Goal: Task Accomplishment & Management: Complete application form

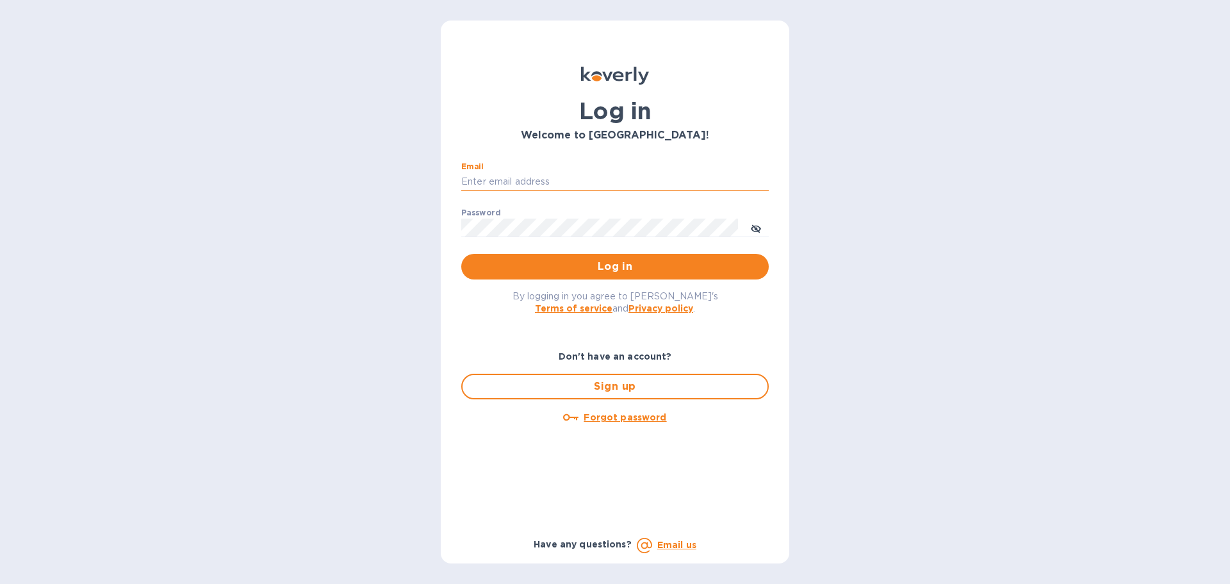
click at [603, 188] on input "Email" at bounding box center [615, 181] width 308 height 19
type input "[EMAIL_ADDRESS][DOMAIN_NAME]"
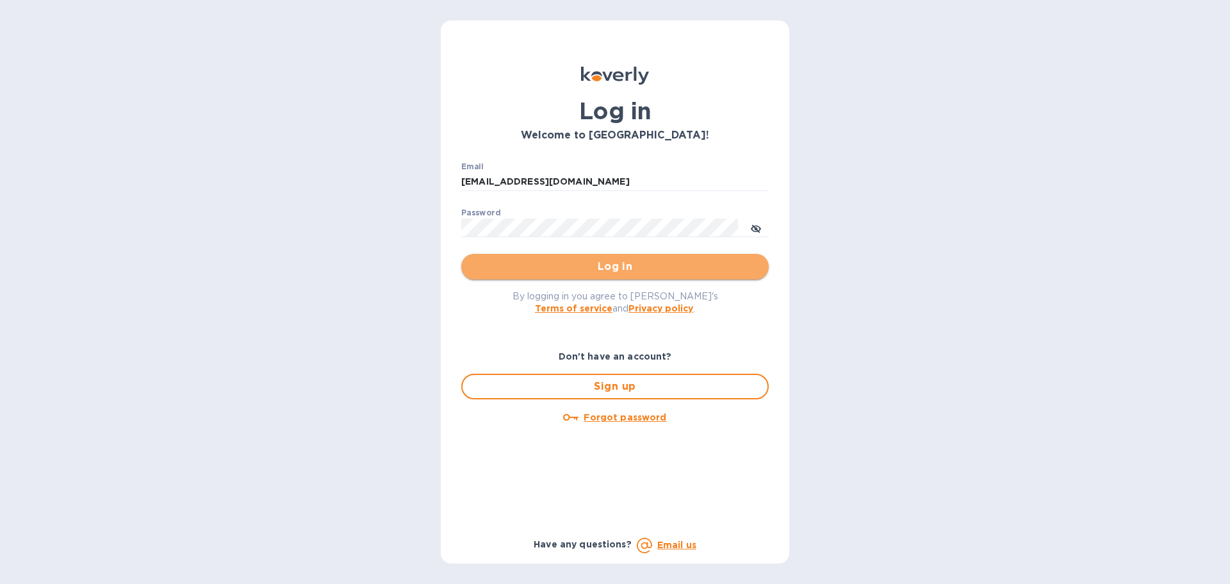
click at [507, 269] on span "Log in" at bounding box center [615, 266] width 287 height 15
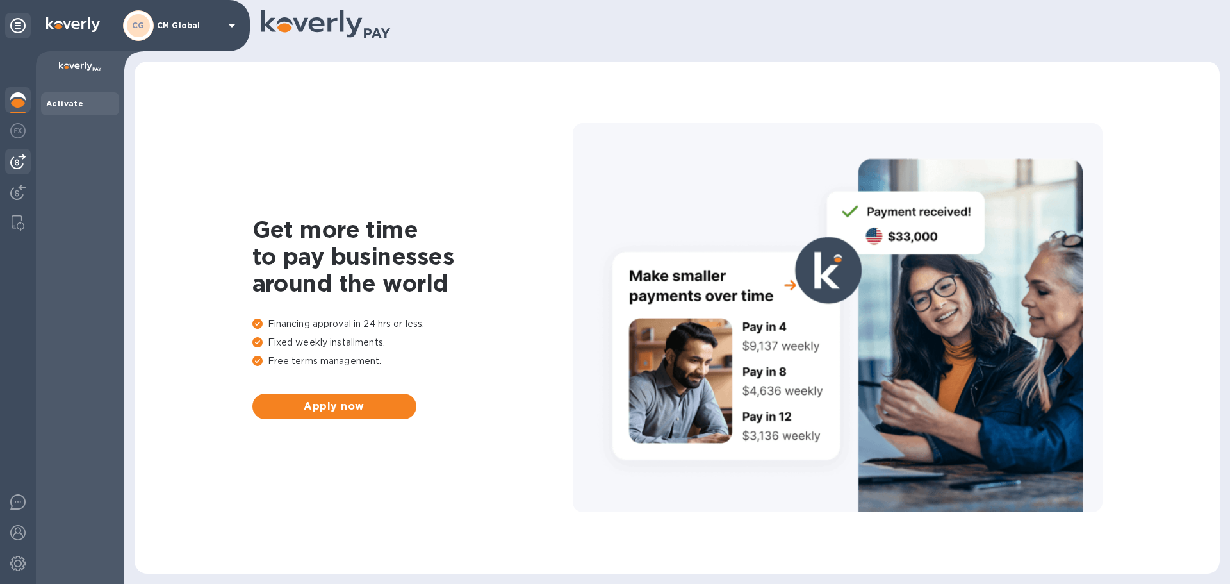
click at [22, 160] on img at bounding box center [17, 161] width 15 height 15
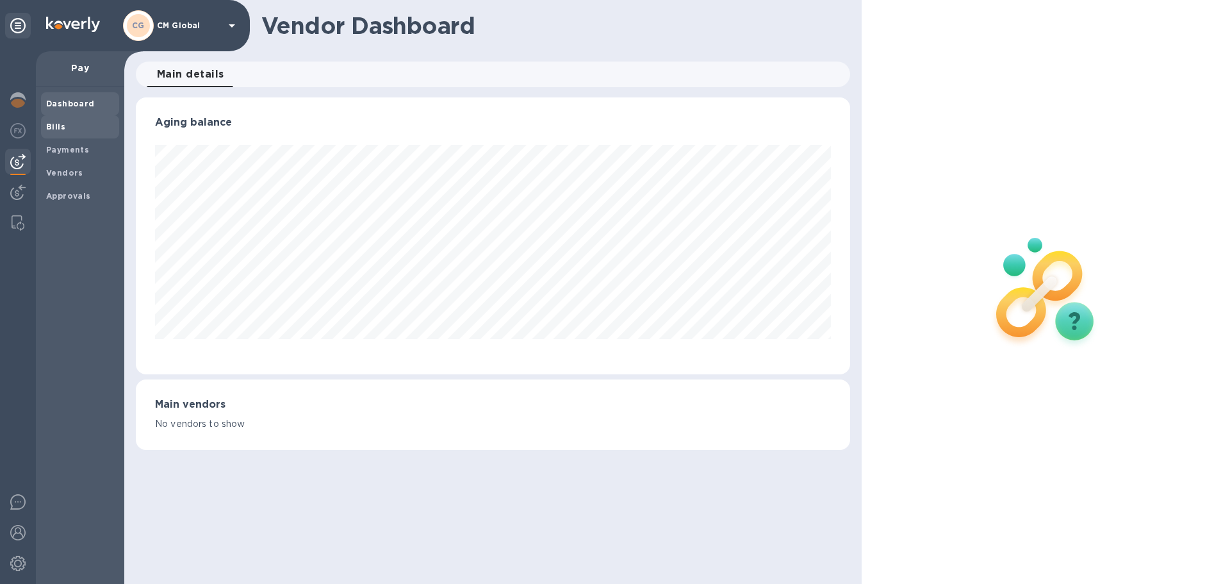
click at [65, 131] on span "Bills" at bounding box center [80, 126] width 68 height 13
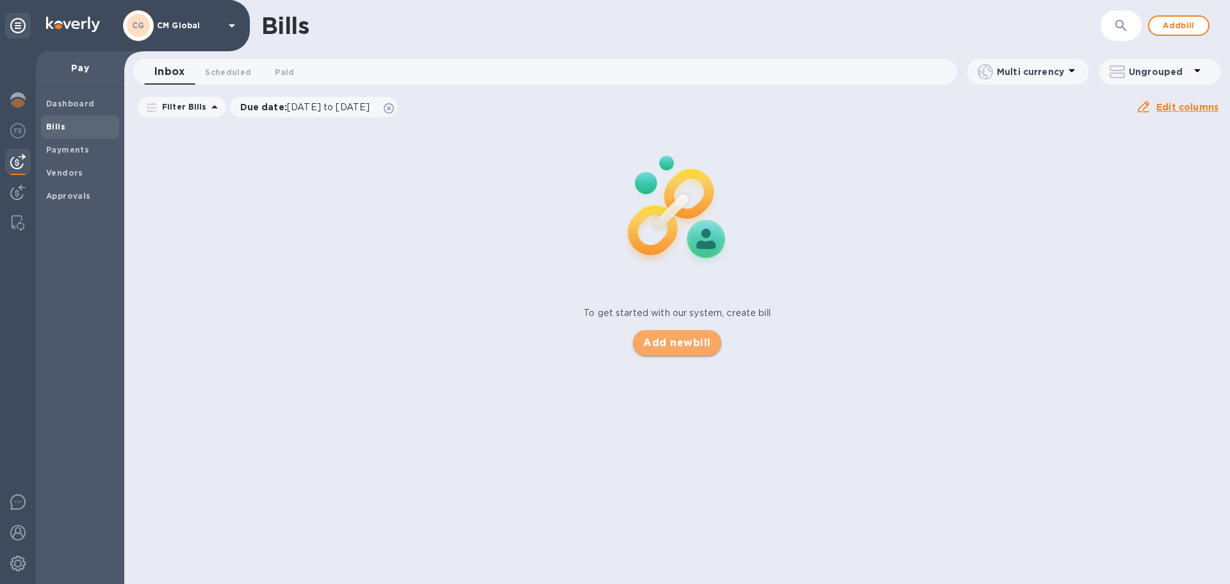
click at [682, 343] on span "Add new bill" at bounding box center [676, 342] width 67 height 15
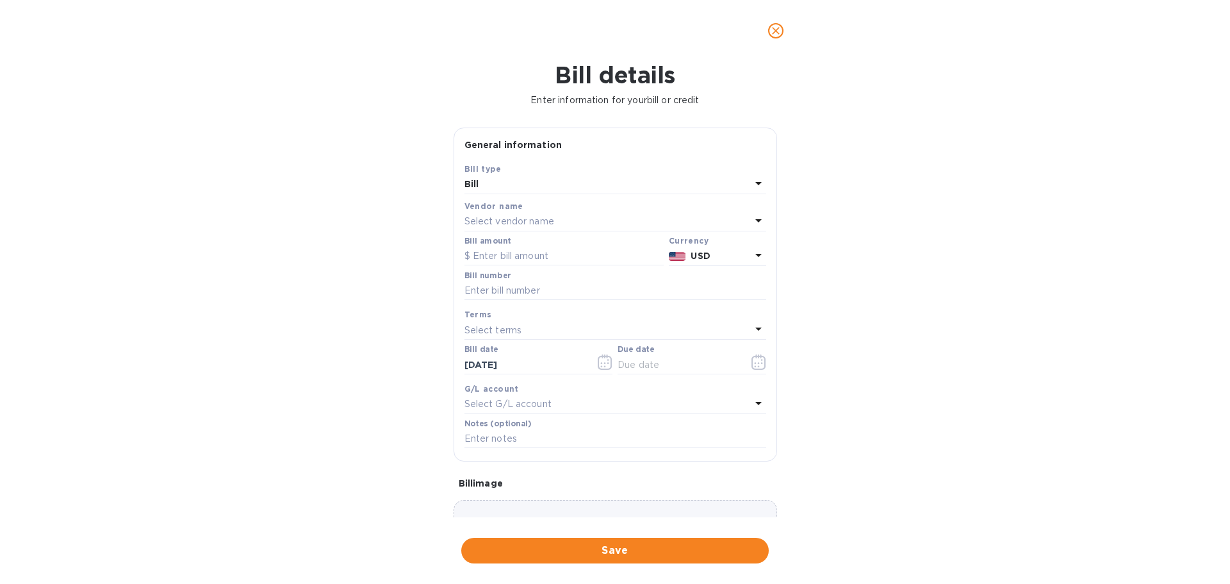
click at [543, 224] on p "Select vendor name" at bounding box center [510, 221] width 90 height 13
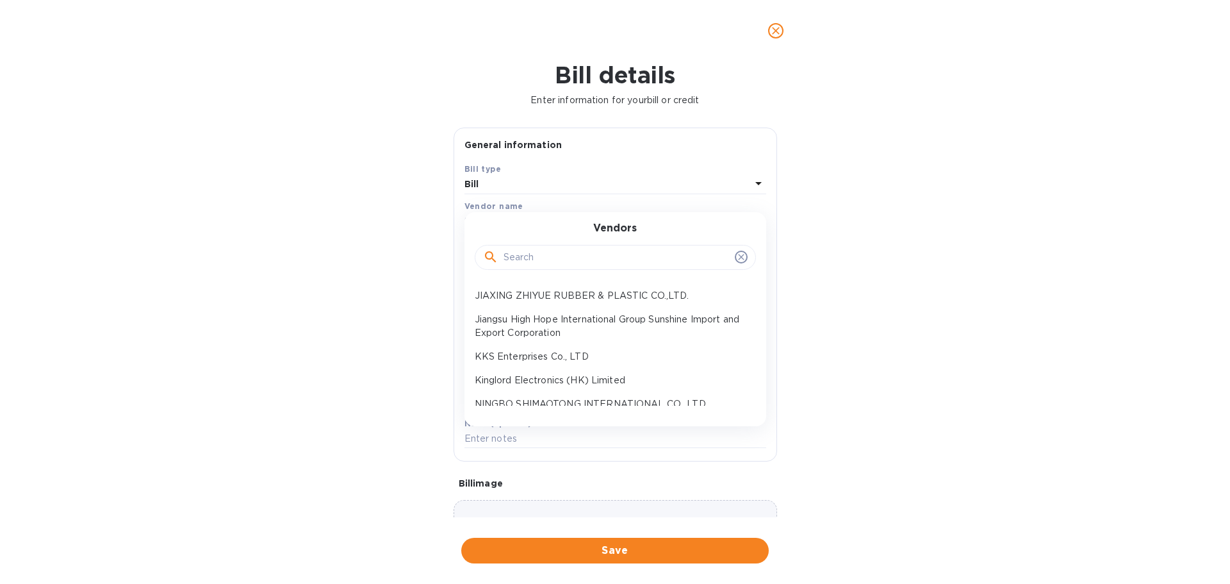
scroll to position [256, 0]
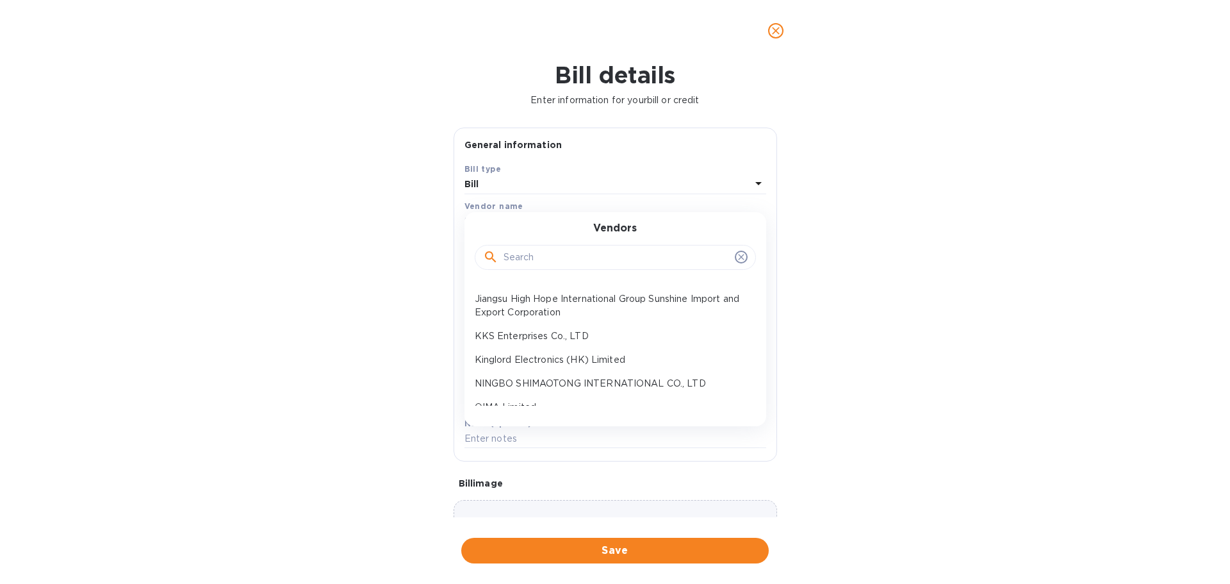
click at [606, 360] on p "Kinglord Electronics (HK) Limited" at bounding box center [610, 359] width 271 height 13
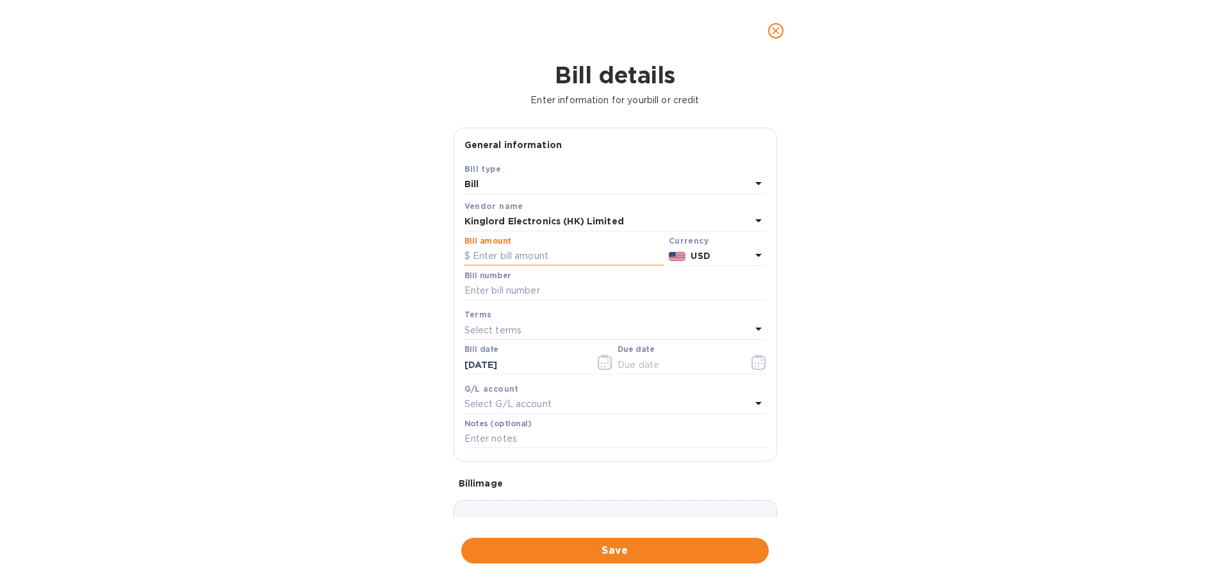
click at [583, 255] on input "text" at bounding box center [564, 256] width 199 height 19
click at [752, 224] on icon at bounding box center [758, 220] width 15 height 15
click at [887, 300] on div "Bill details Enter information for your bill or credit General information Save…" at bounding box center [615, 323] width 1230 height 522
click at [590, 257] on input "text" at bounding box center [564, 256] width 199 height 19
type input "3,090.83"
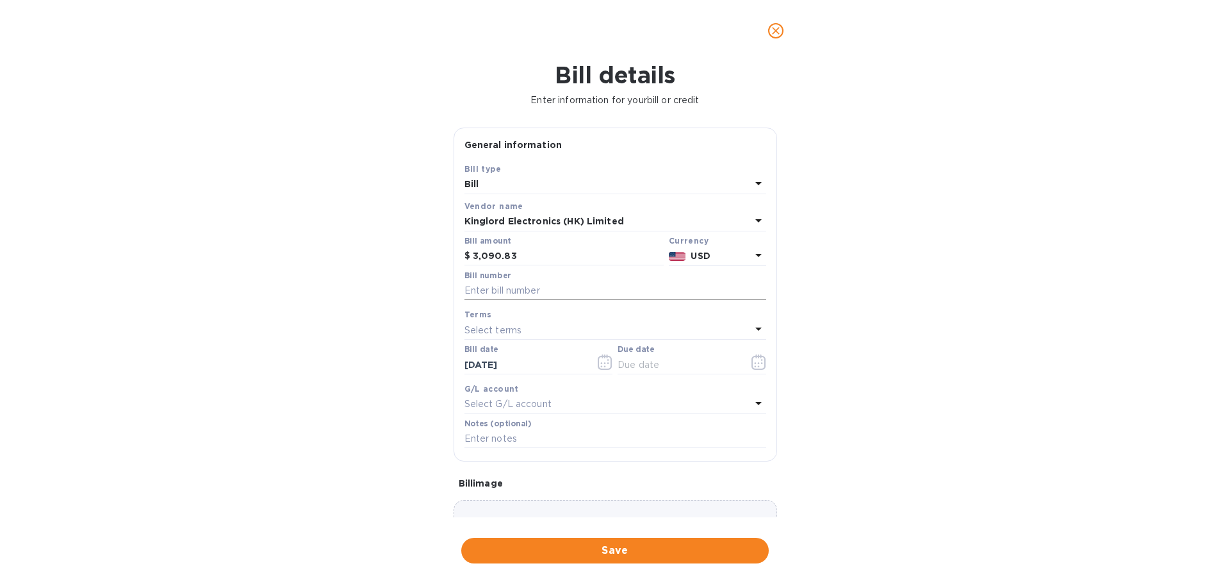
drag, startPoint x: 508, startPoint y: 290, endPoint x: 531, endPoint y: 290, distance: 22.4
click at [508, 290] on input "text" at bounding box center [616, 290] width 302 height 19
paste input "2025-0375 40% dep"
type input "2025-0375 40% dep"
click at [515, 322] on div "Select terms" at bounding box center [608, 330] width 286 height 18
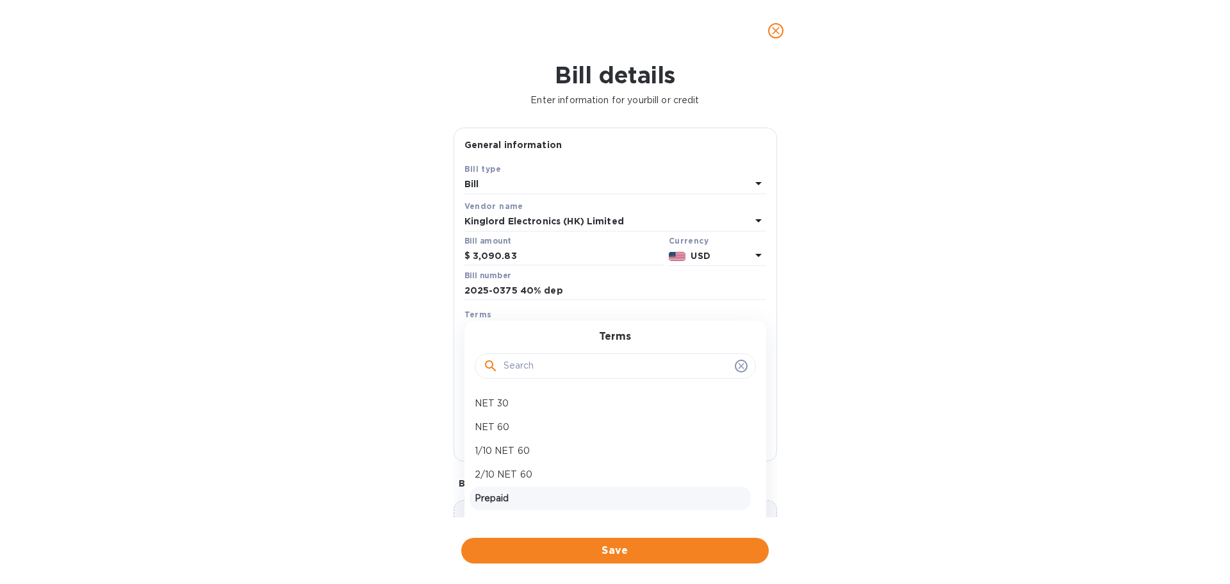
click at [515, 488] on div "Prepaid" at bounding box center [610, 498] width 281 height 24
type input "[DATE]"
click at [536, 438] on input "text" at bounding box center [616, 438] width 302 height 19
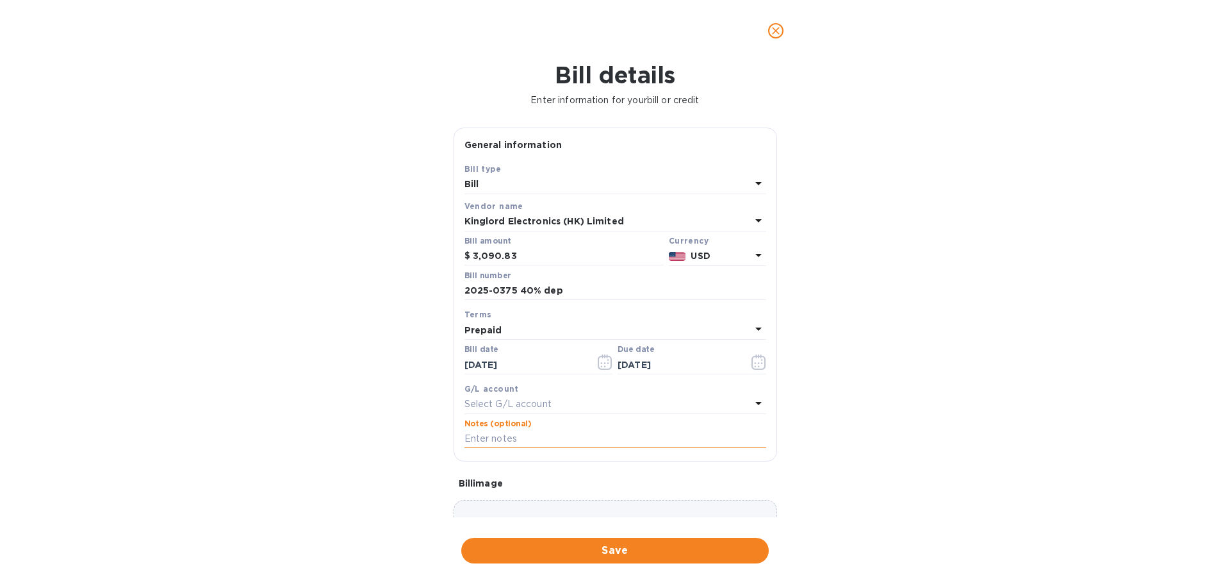
paste input "2025-0375 40% dep"
type input "2025-0375 40% dep"
click at [882, 477] on div "Bill details Enter information for your bill or credit General information Save…" at bounding box center [615, 323] width 1230 height 522
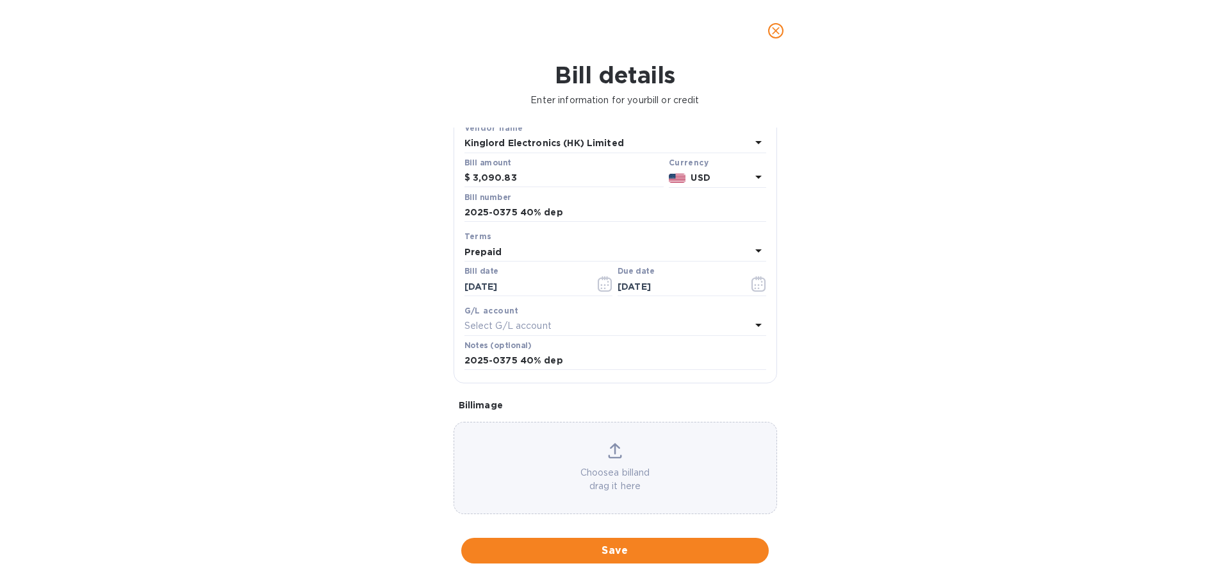
scroll to position [90, 0]
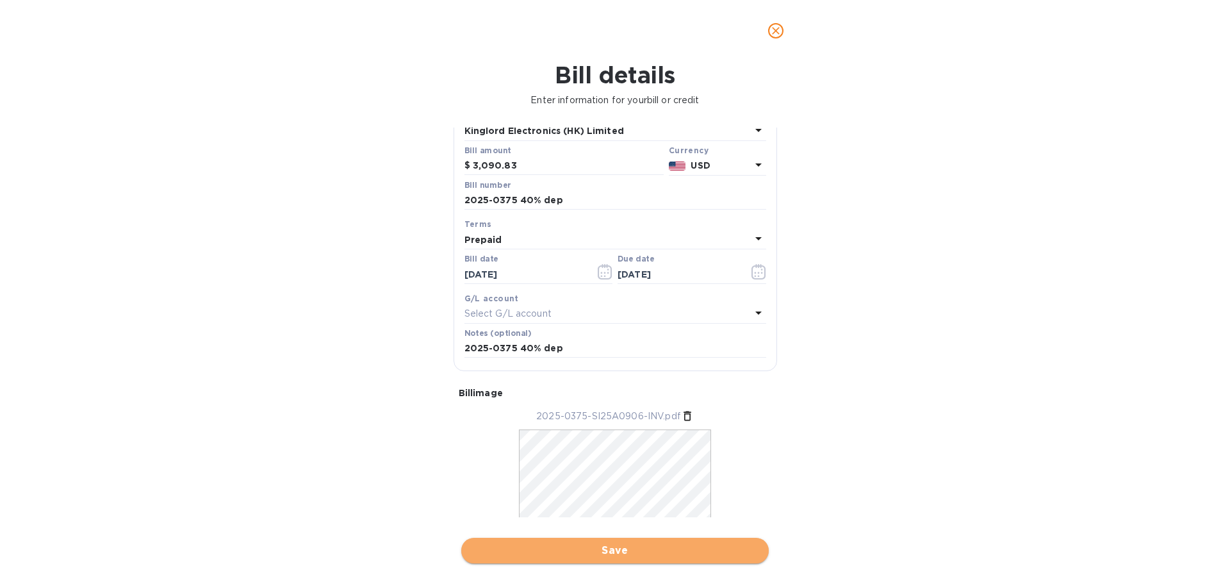
click at [621, 544] on span "Save" at bounding box center [615, 550] width 287 height 15
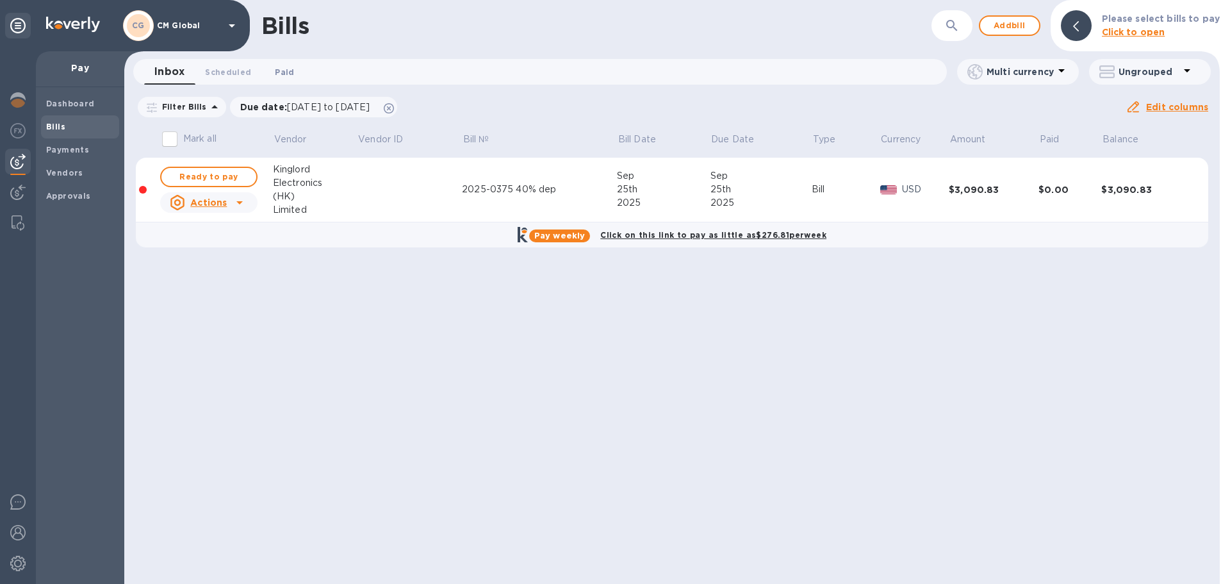
click at [282, 73] on span "Paid 0" at bounding box center [284, 71] width 19 height 13
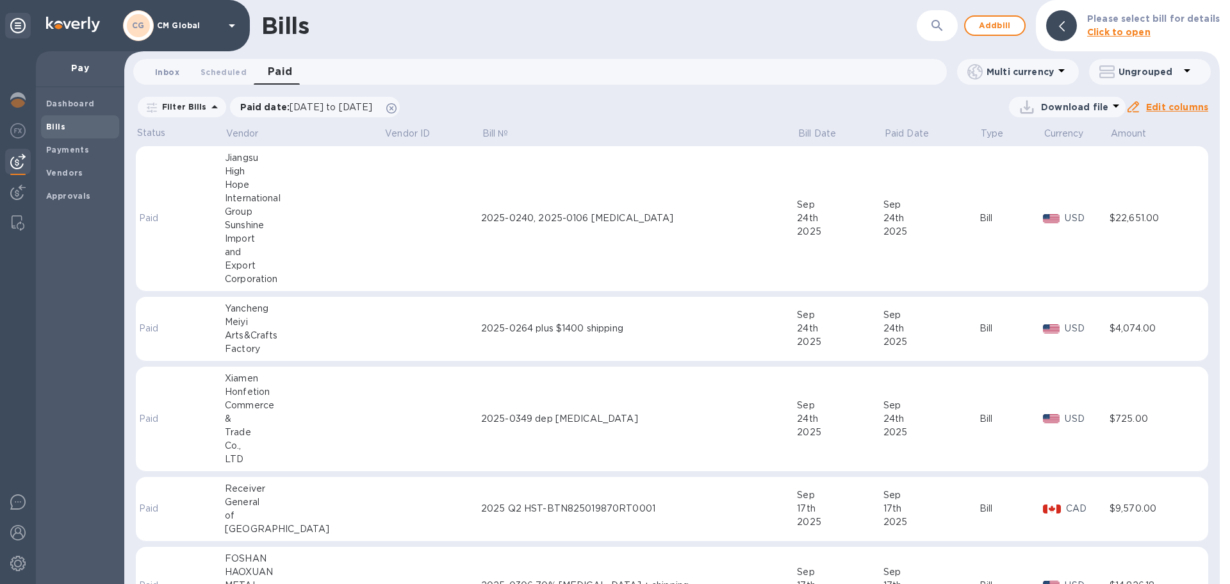
click at [161, 71] on span "Inbox 0" at bounding box center [167, 71] width 24 height 13
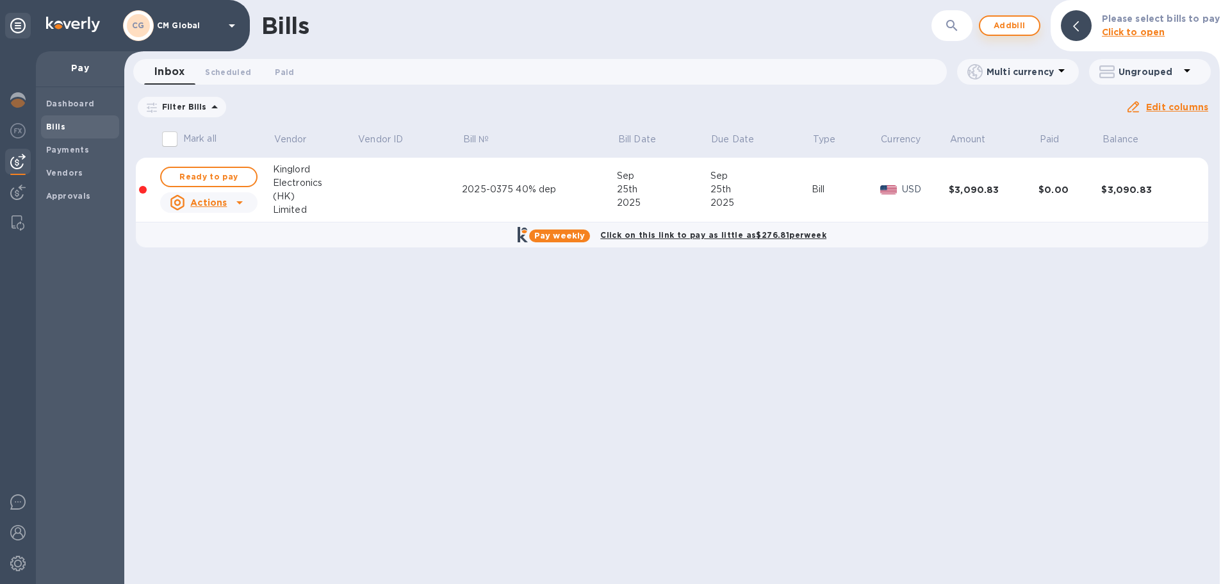
click at [1015, 28] on span "Add bill" at bounding box center [1010, 25] width 38 height 15
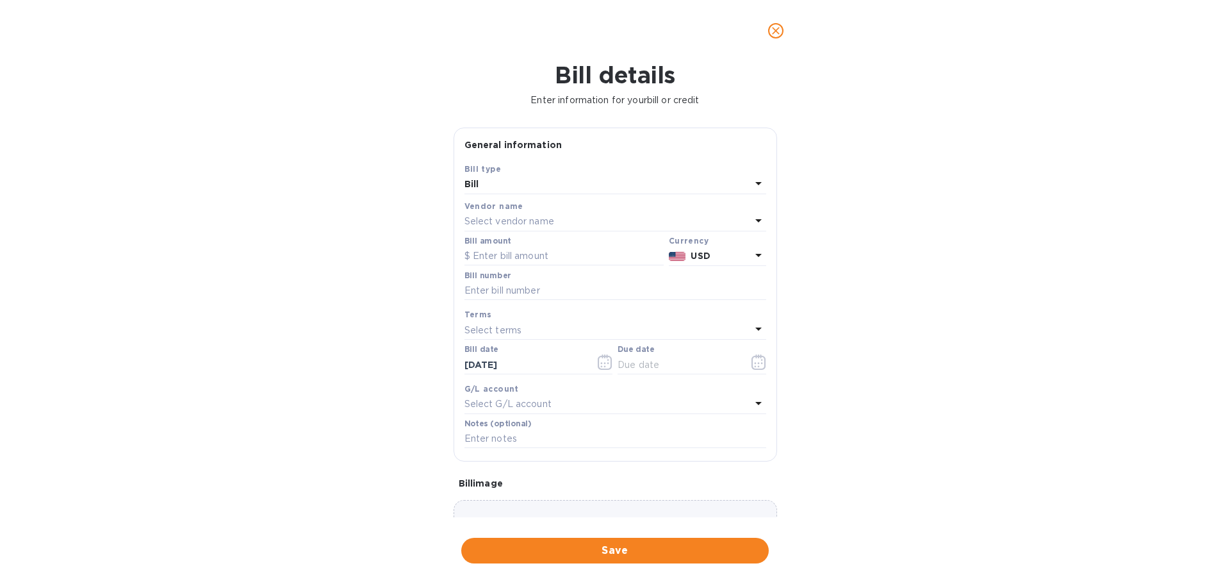
click at [556, 221] on div "Select vendor name" at bounding box center [608, 222] width 286 height 18
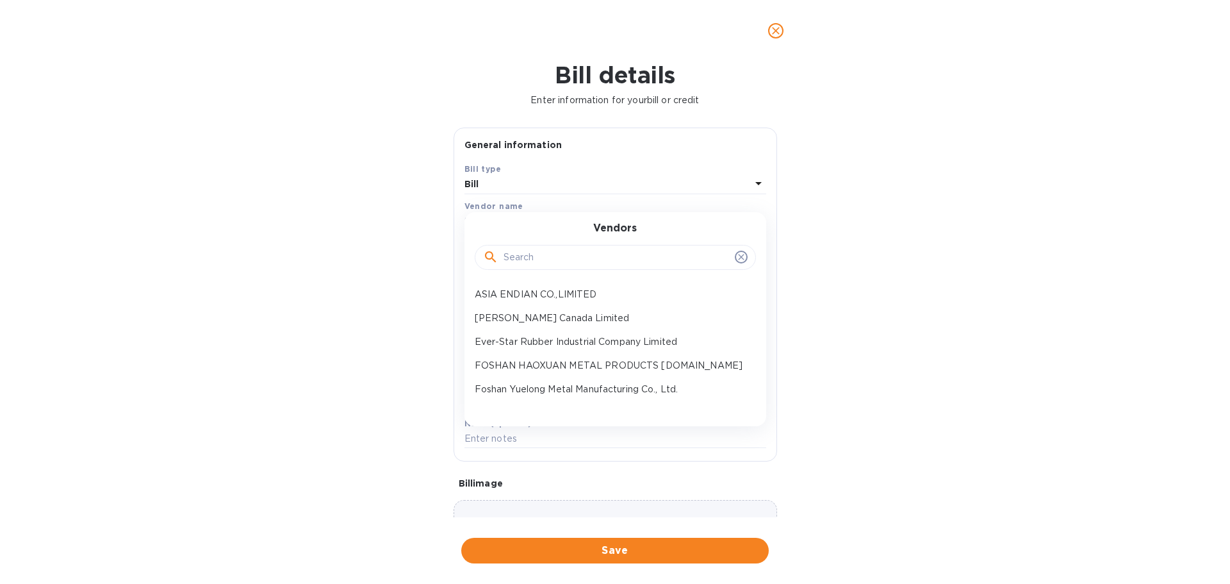
click at [566, 254] on input "text" at bounding box center [617, 257] width 226 height 19
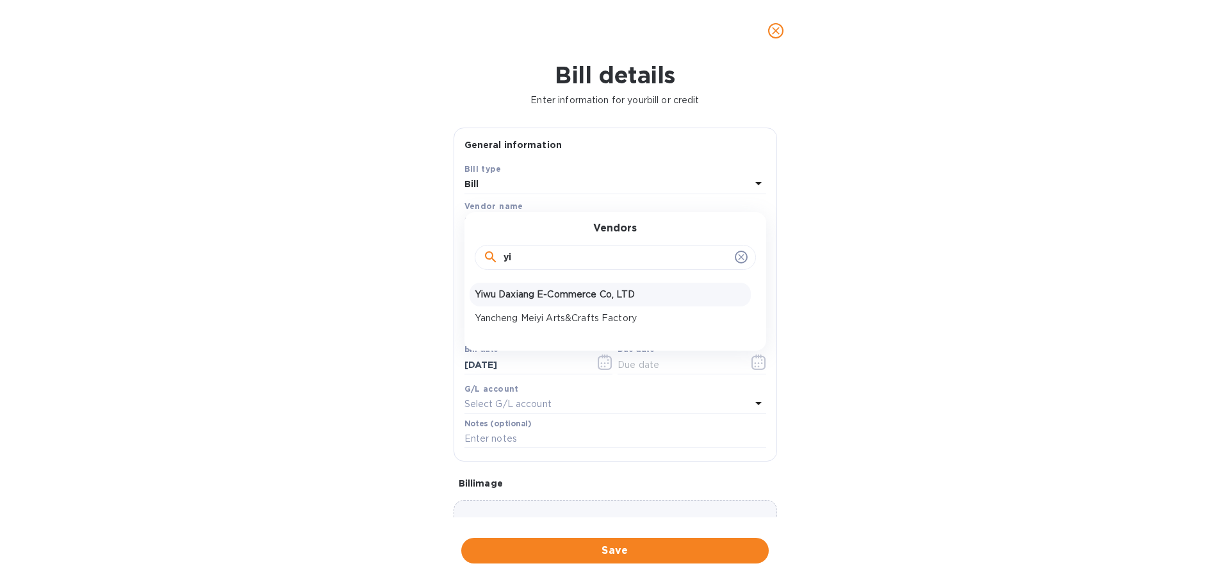
type input "yi"
click at [573, 288] on p "Yiwu Daxiang E-Commerce Co, LTD" at bounding box center [610, 294] width 271 height 13
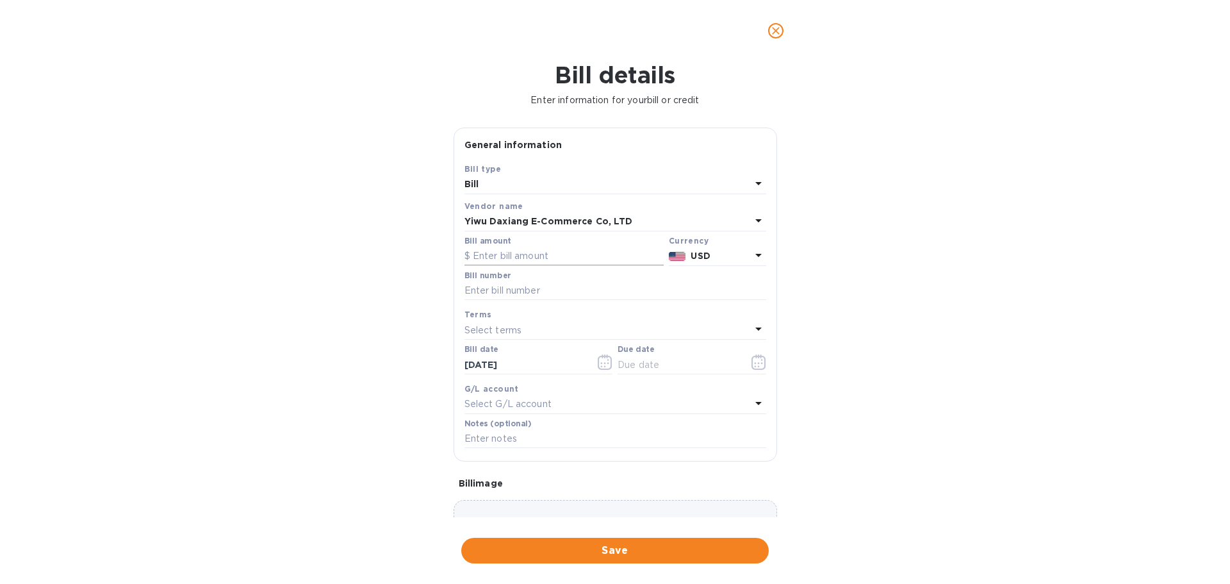
click at [559, 258] on input "text" at bounding box center [564, 256] width 199 height 19
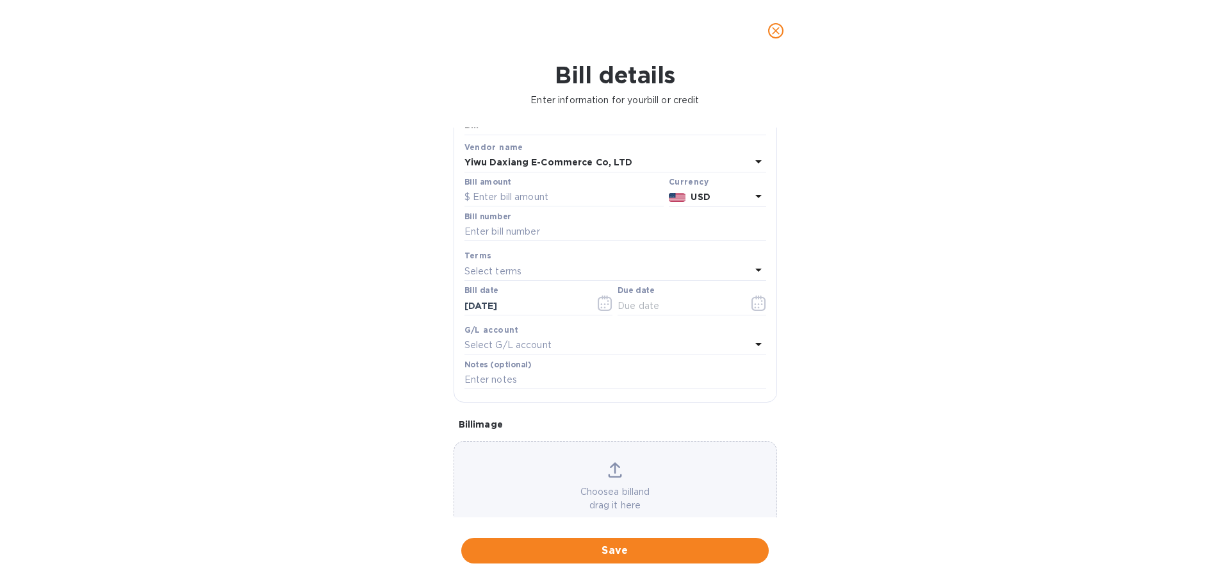
scroll to position [65, 0]
click at [528, 376] on input "text" at bounding box center [616, 374] width 302 height 19
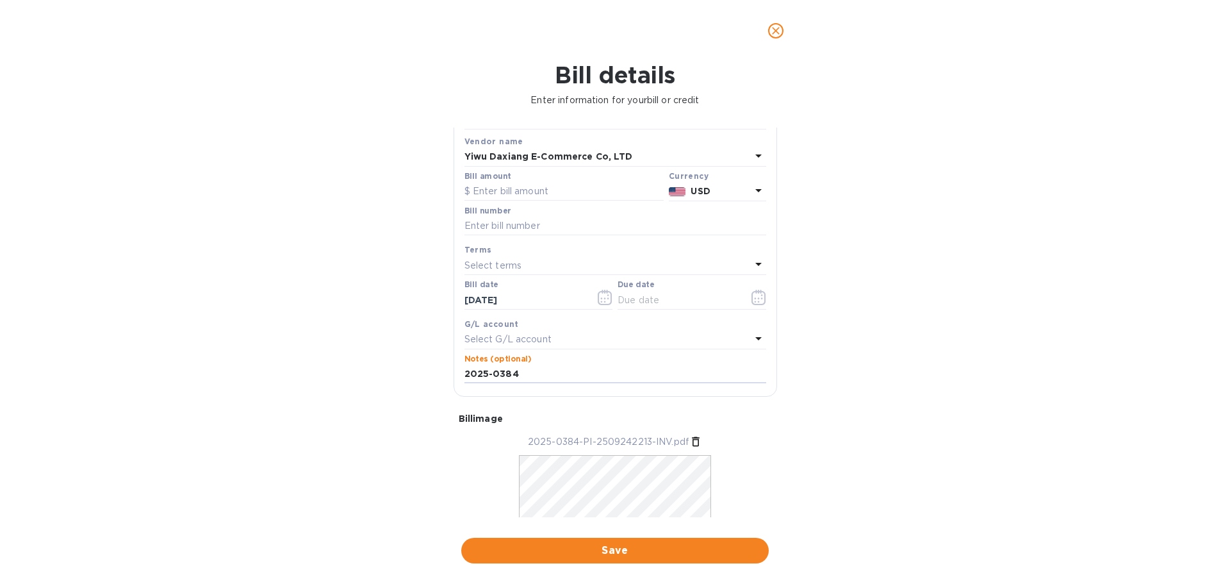
drag, startPoint x: 531, startPoint y: 373, endPoint x: 432, endPoint y: 374, distance: 98.7
click at [432, 374] on div "Bill details Enter information for your bill or credit General information Save…" at bounding box center [615, 323] width 1230 height 522
paste input "30% dep"
type input "2025-0384 30% dep"
click at [515, 229] on input "text" at bounding box center [616, 226] width 302 height 19
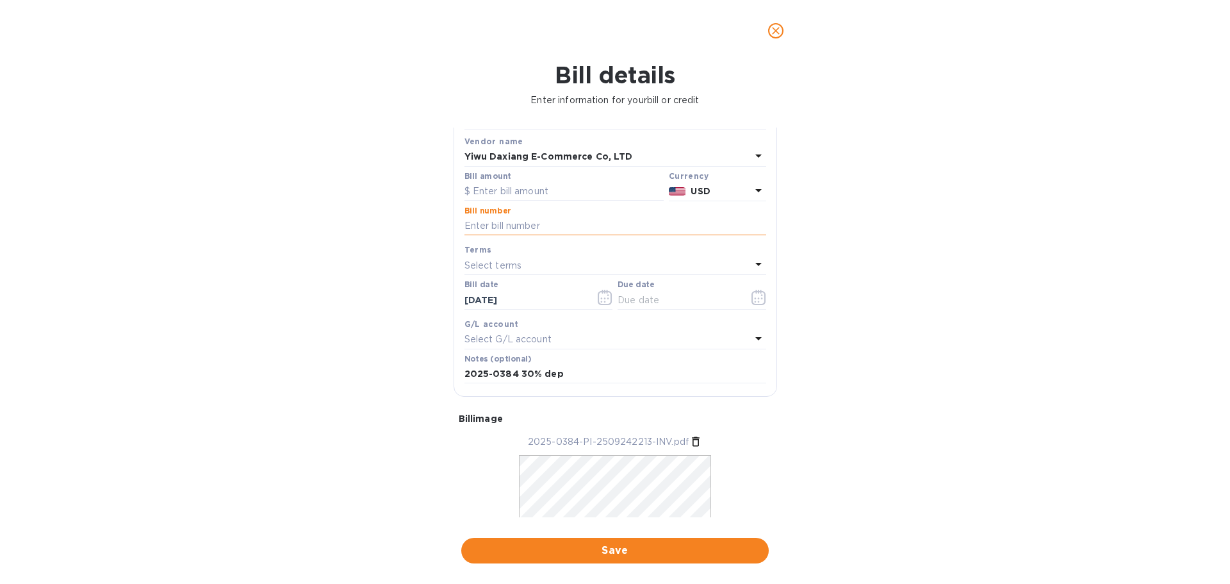
paste input "2025-0384 30% dep"
drag, startPoint x: 522, startPoint y: 224, endPoint x: 666, endPoint y: 229, distance: 144.3
click at [666, 229] on input "2025-0384 30% dep" at bounding box center [616, 226] width 302 height 19
type input "2025-0384"
click at [593, 197] on input "text" at bounding box center [564, 191] width 199 height 19
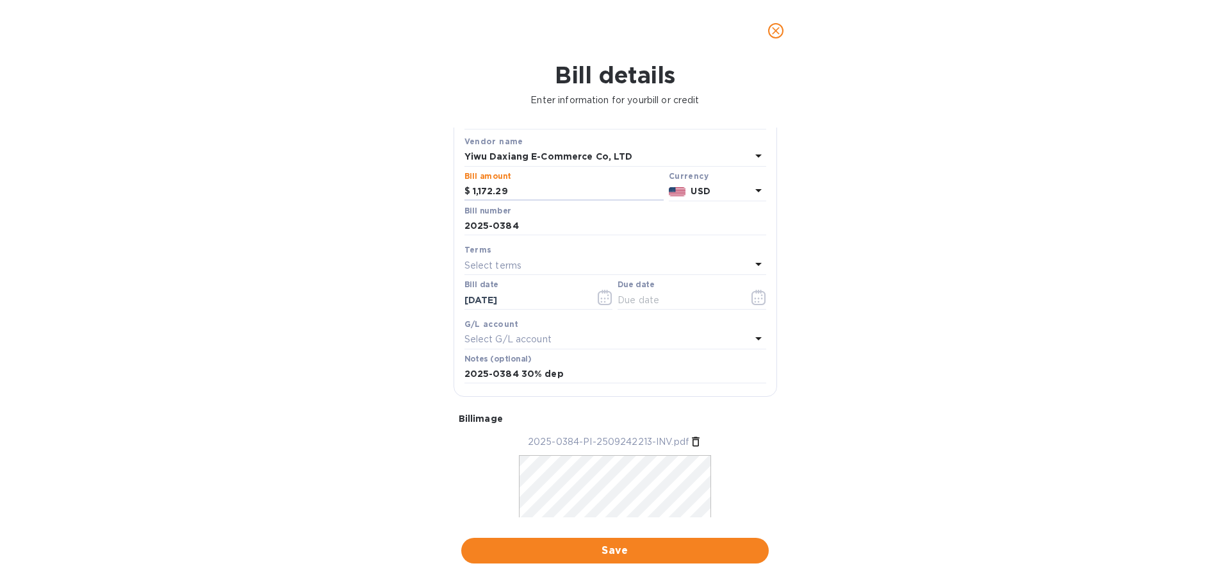
type input "1,172.29"
click at [545, 267] on div "Select terms" at bounding box center [608, 265] width 286 height 18
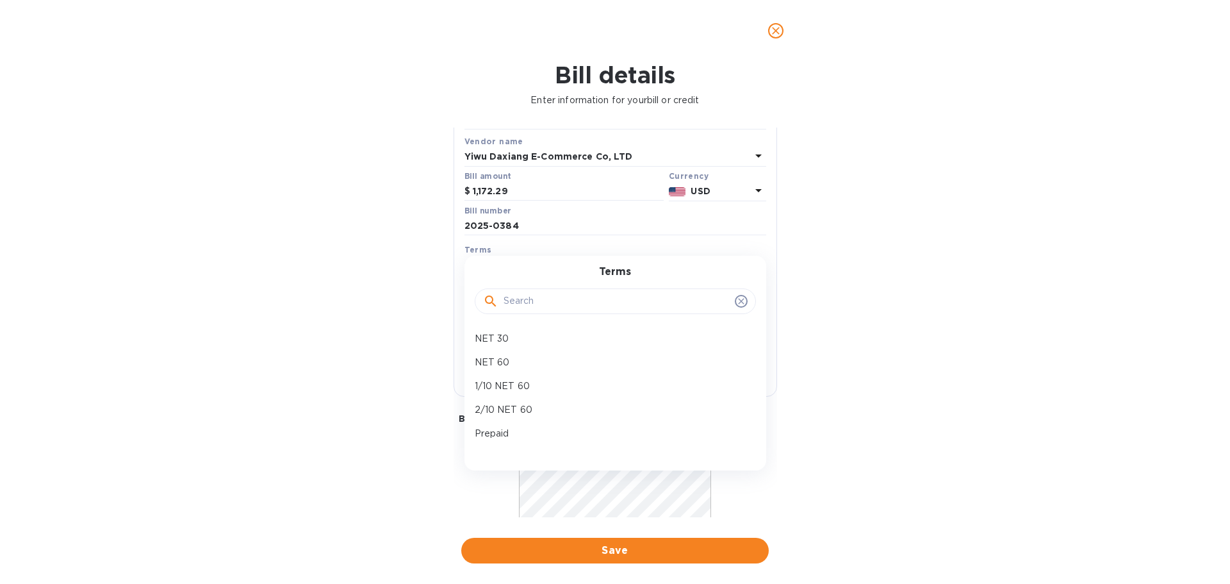
click at [502, 434] on p "Prepaid" at bounding box center [610, 433] width 271 height 13
type input "[DATE]"
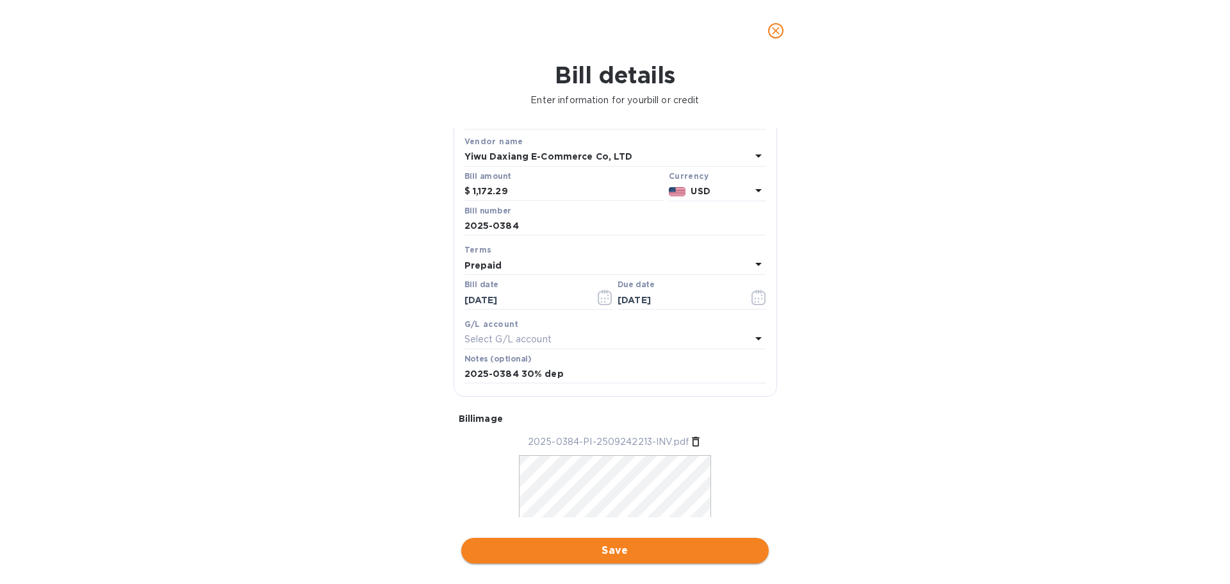
click at [641, 544] on span "Save" at bounding box center [615, 550] width 287 height 15
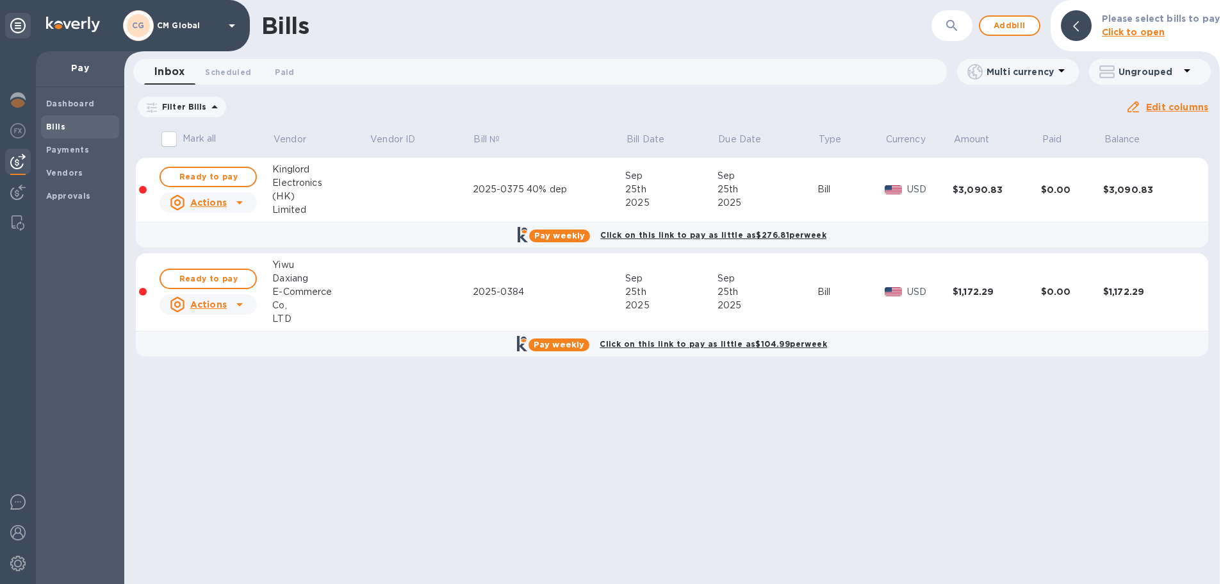
click at [167, 140] on input "Mark all" at bounding box center [169, 139] width 27 height 27
checkbox input "true"
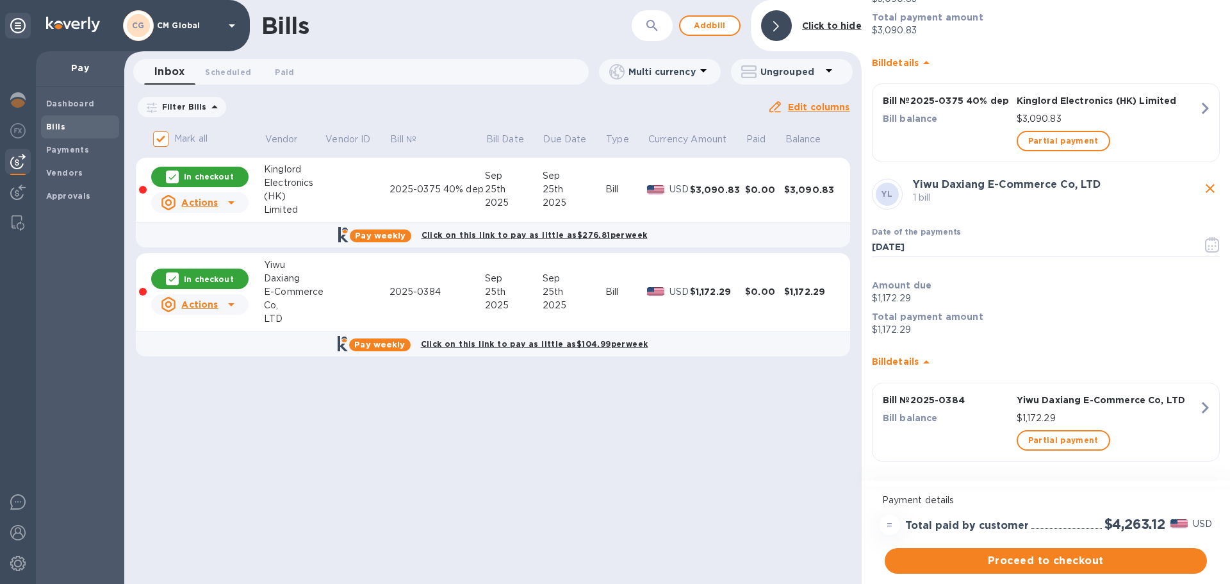
scroll to position [160, 0]
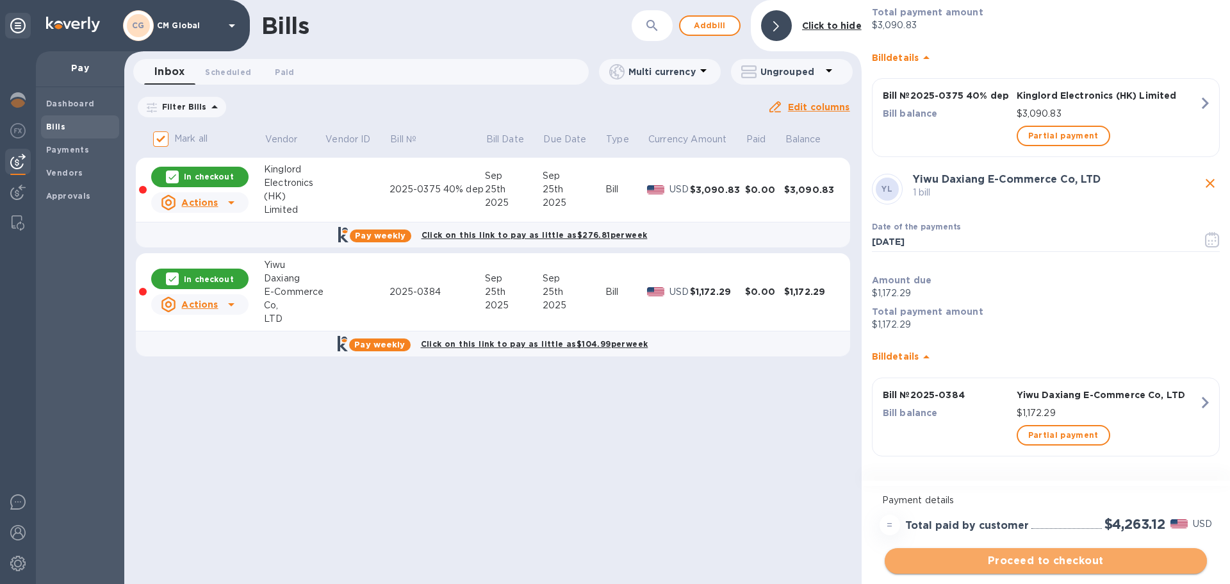
click at [1073, 563] on span "Proceed to checkout" at bounding box center [1046, 560] width 302 height 15
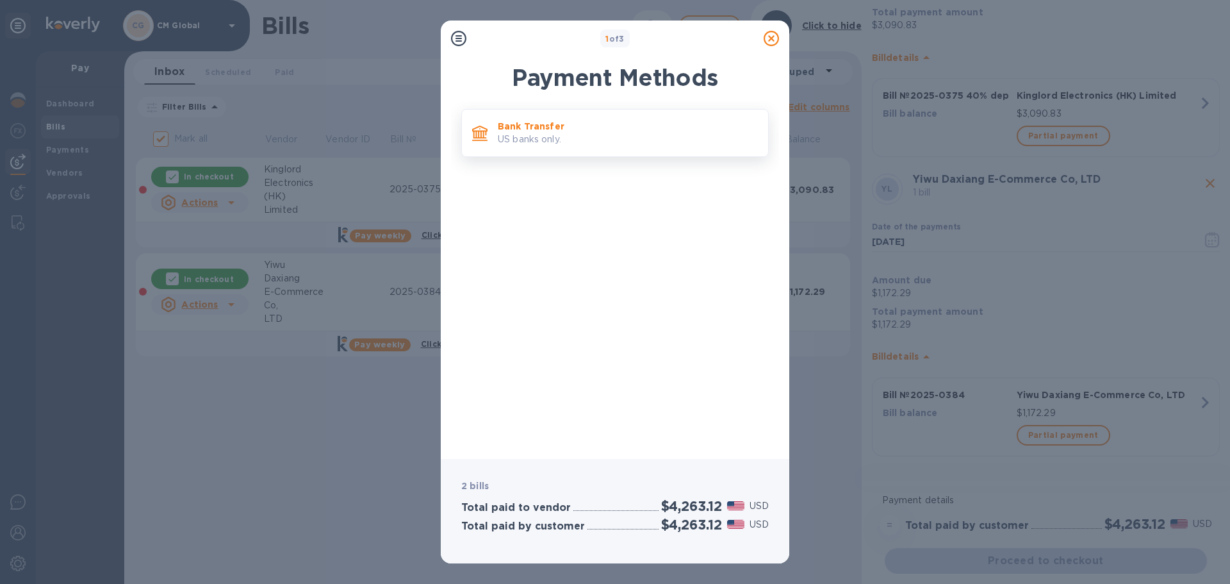
click at [523, 140] on p "US banks only." at bounding box center [628, 139] width 260 height 13
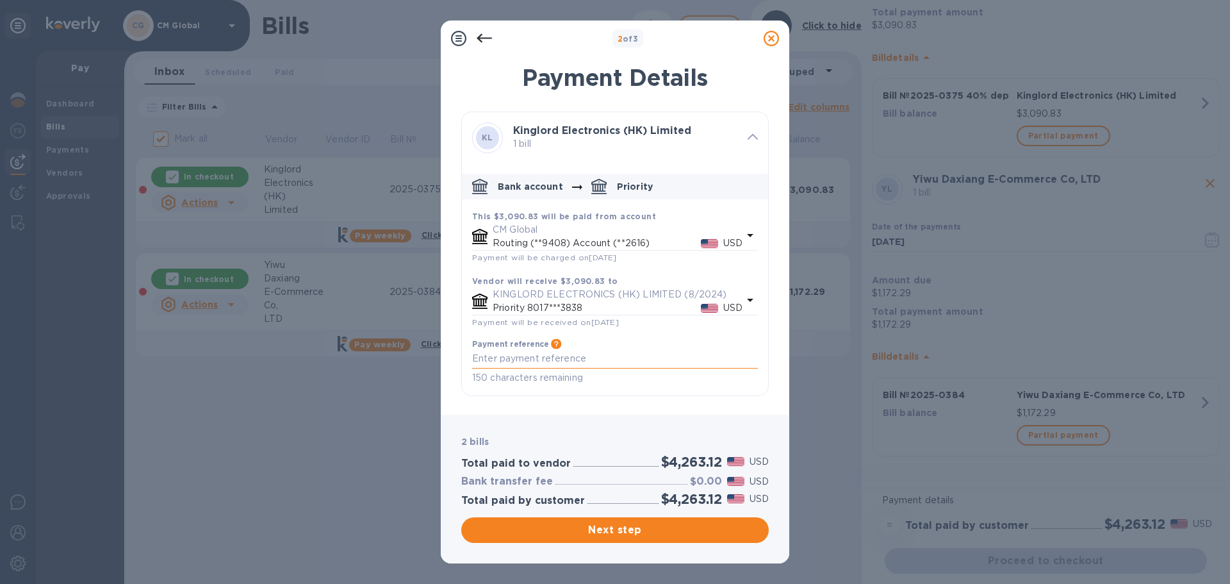
click at [567, 363] on textarea "default-method" at bounding box center [615, 358] width 286 height 11
click at [531, 354] on textarea "default-method" at bounding box center [615, 358] width 286 height 11
paste textarea "2025-0375 40% dep"
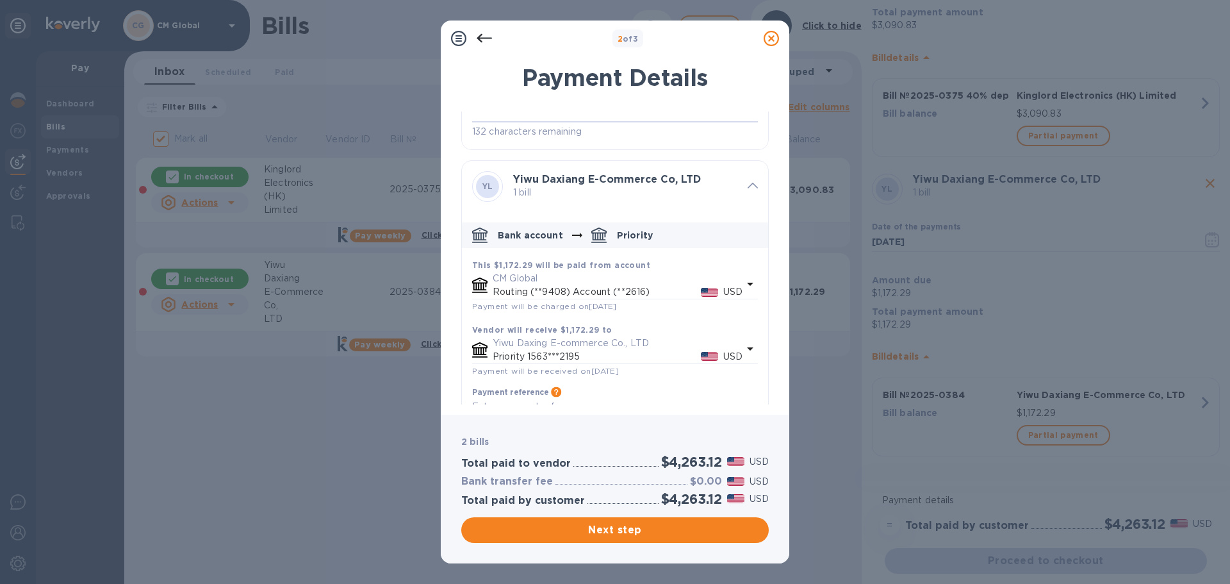
scroll to position [297, 0]
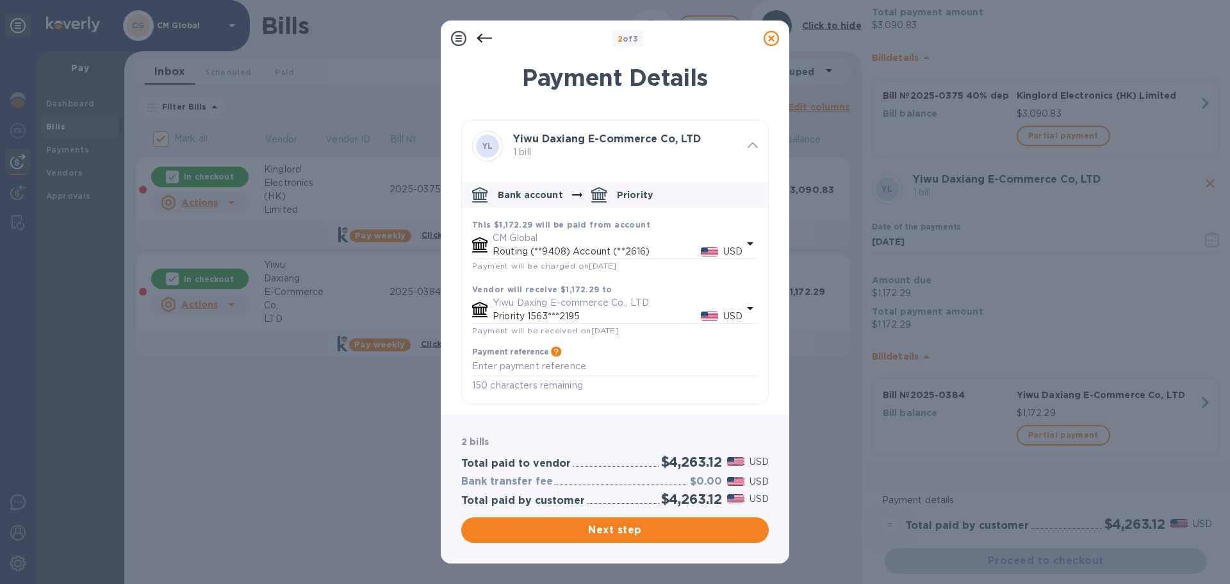
type textarea "2025-0375 40% dep"
click at [555, 372] on textarea "default-method" at bounding box center [615, 366] width 286 height 11
paste textarea "2025-0384 30% dep"
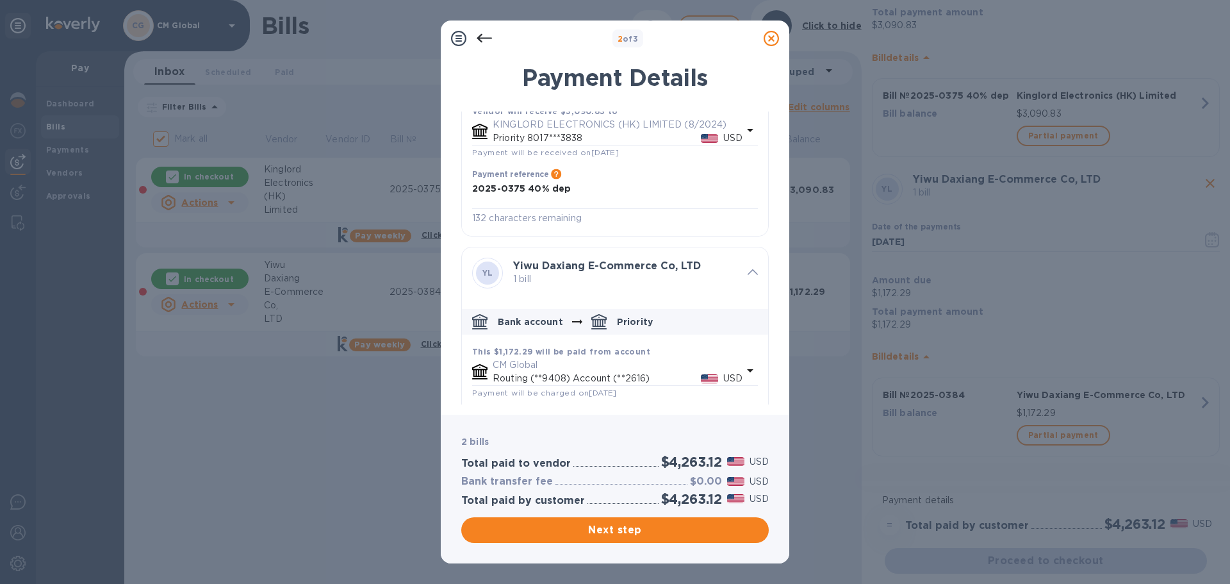
scroll to position [169, 0]
type textarea "2025-0384 30% dep"
click at [542, 206] on div "2025-0375 40% dep x" at bounding box center [615, 195] width 286 height 29
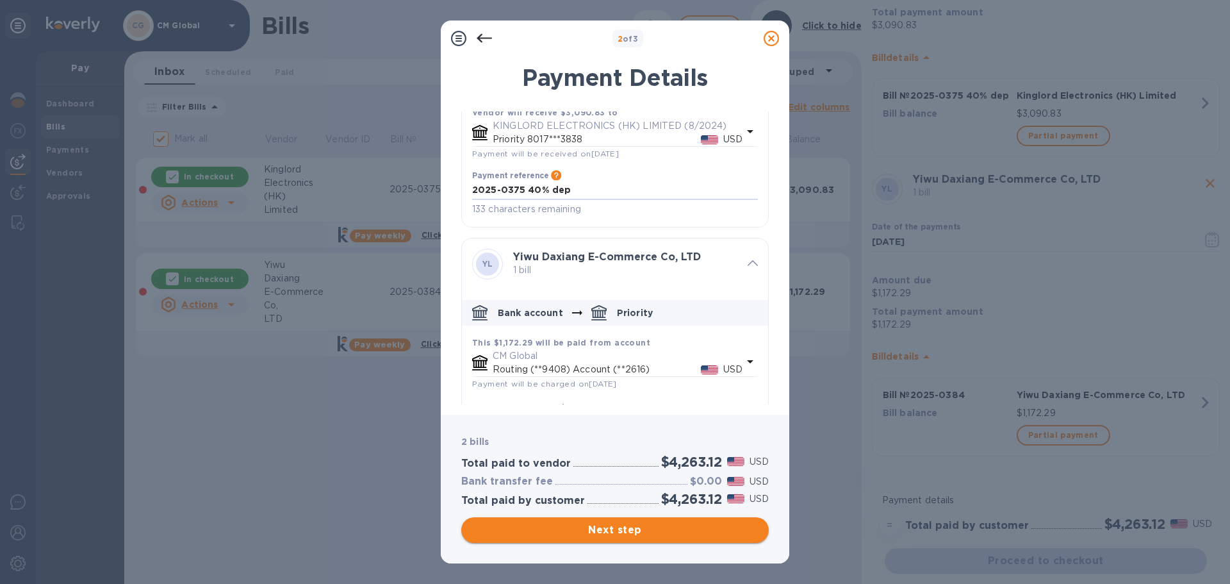
type textarea "2025-0375 40% dep"
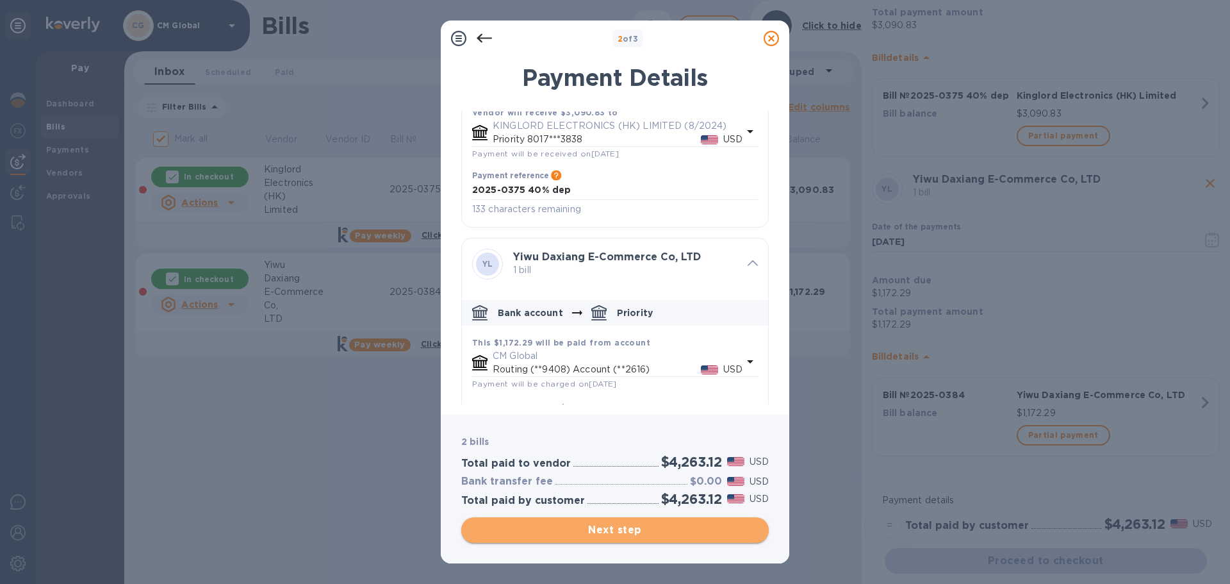
click at [639, 525] on span "Next step" at bounding box center [615, 529] width 287 height 15
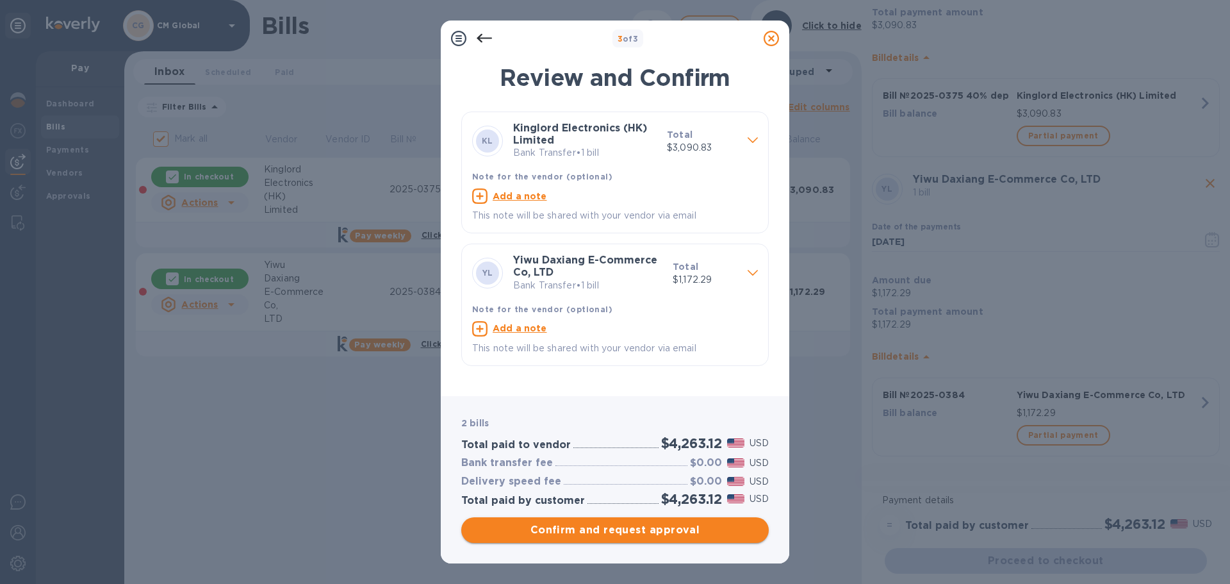
click at [627, 530] on span "Confirm and request approval" at bounding box center [615, 529] width 287 height 15
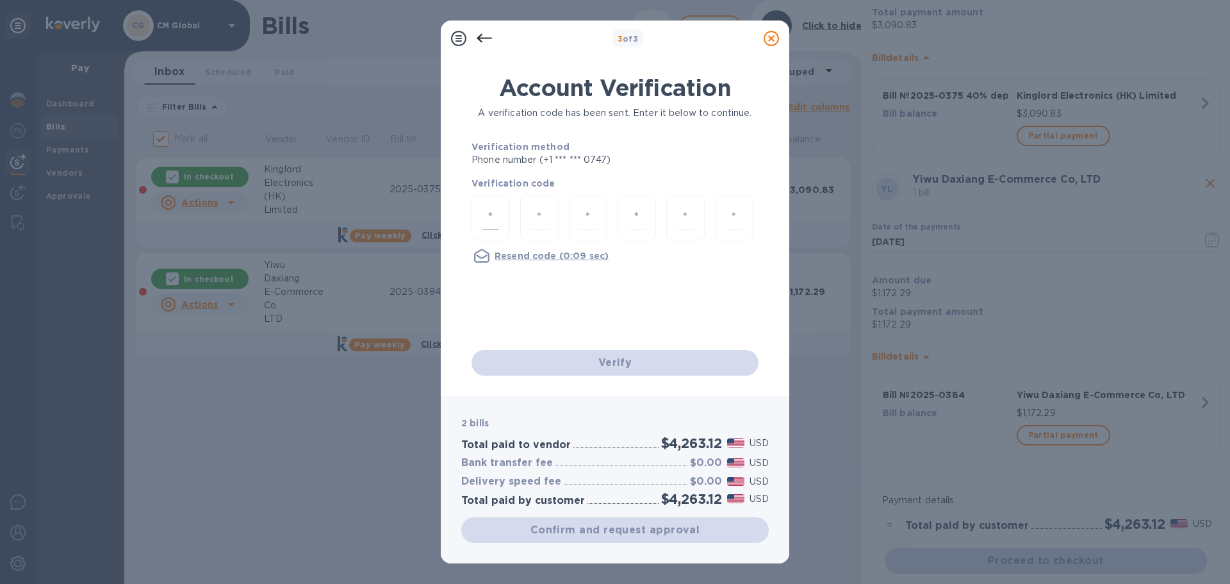
click at [476, 222] on div at bounding box center [491, 217] width 38 height 45
type input "3"
type input "4"
type input "0"
type input "1"
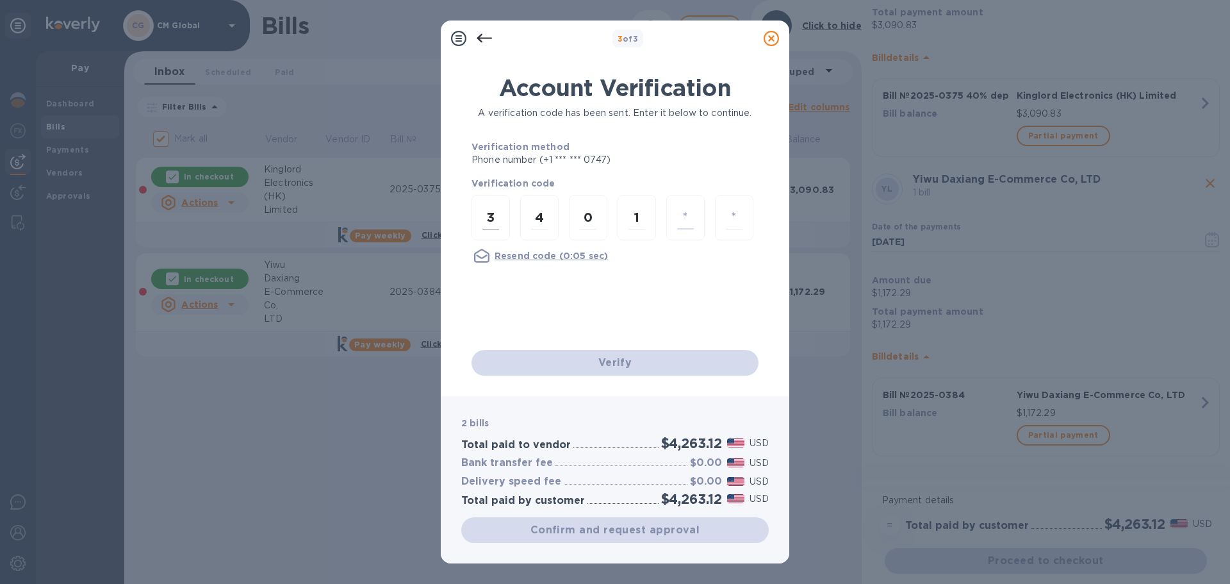
type input "5"
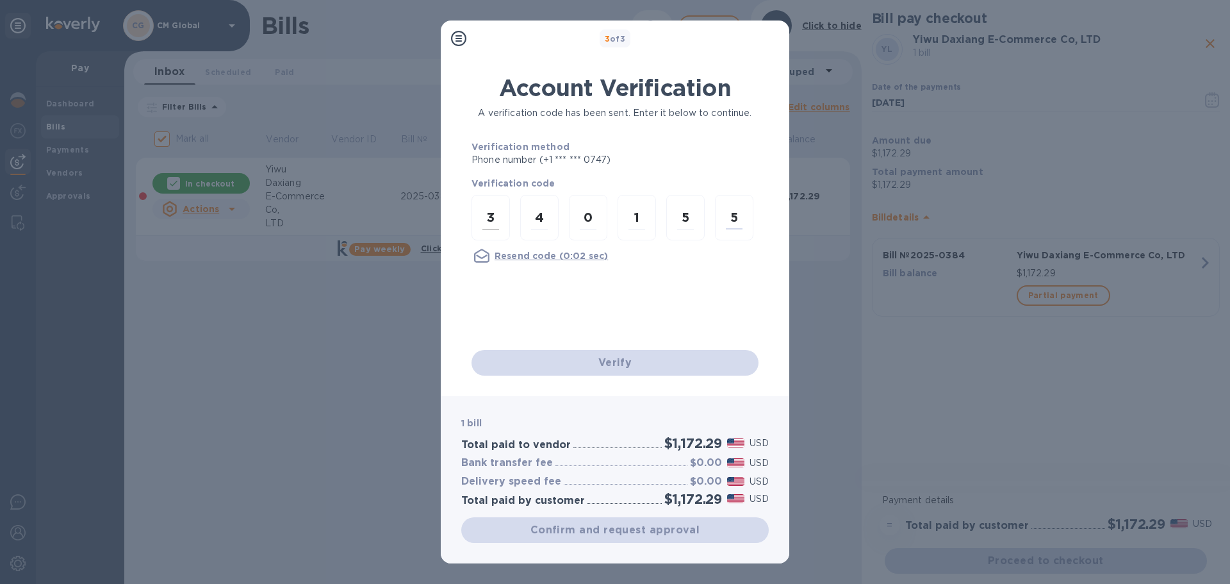
scroll to position [0, 0]
checkbox input "false"
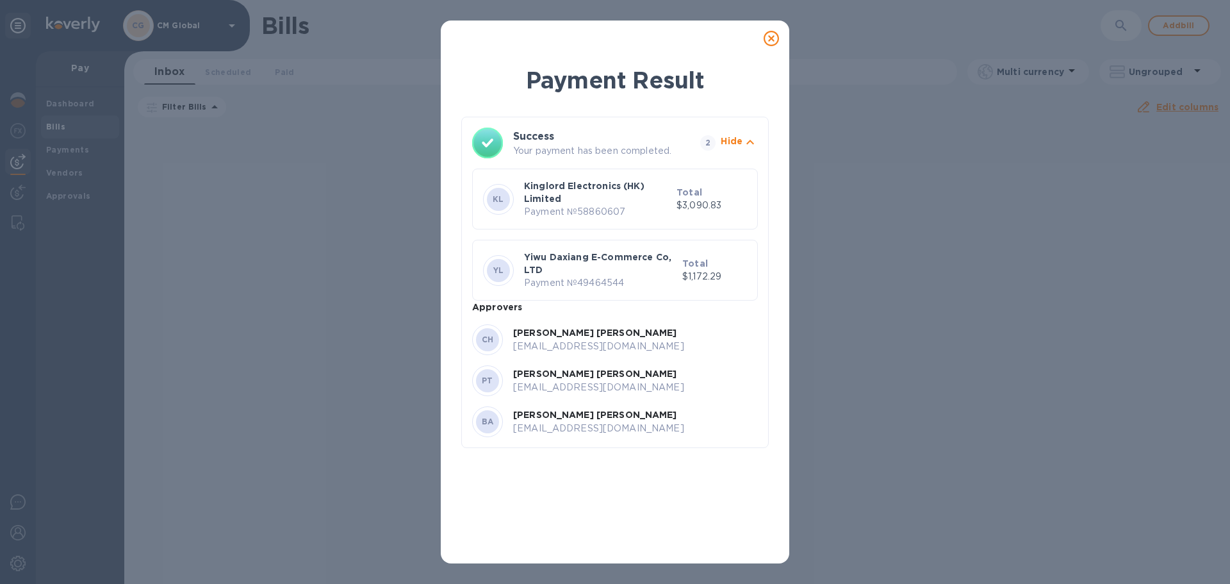
click at [771, 40] on icon at bounding box center [771, 38] width 15 height 15
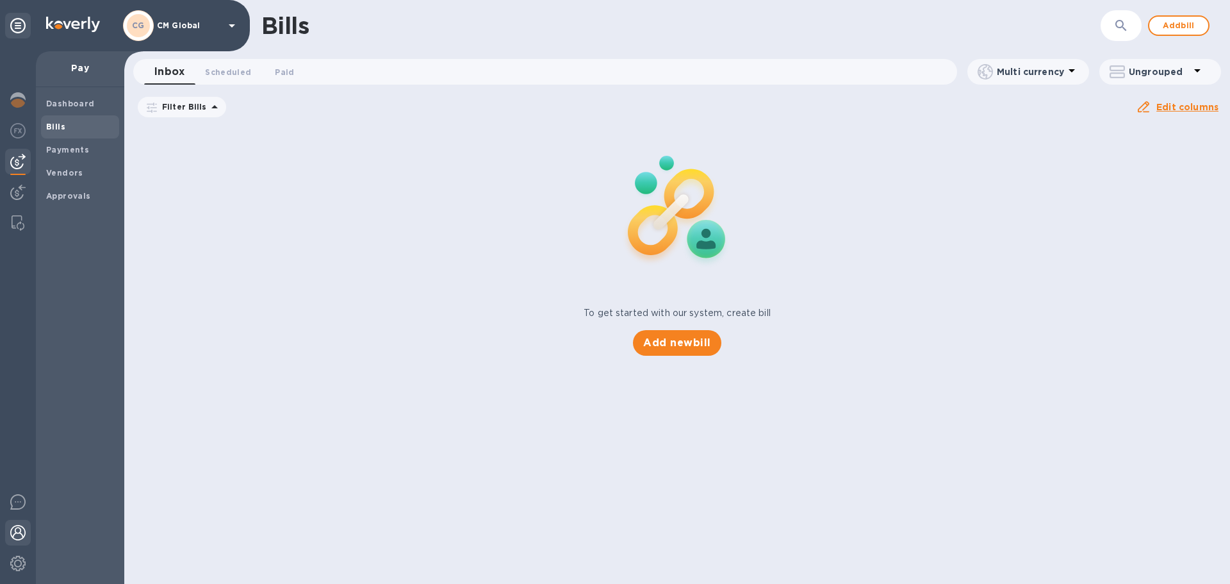
click at [13, 540] on div at bounding box center [18, 534] width 26 height 28
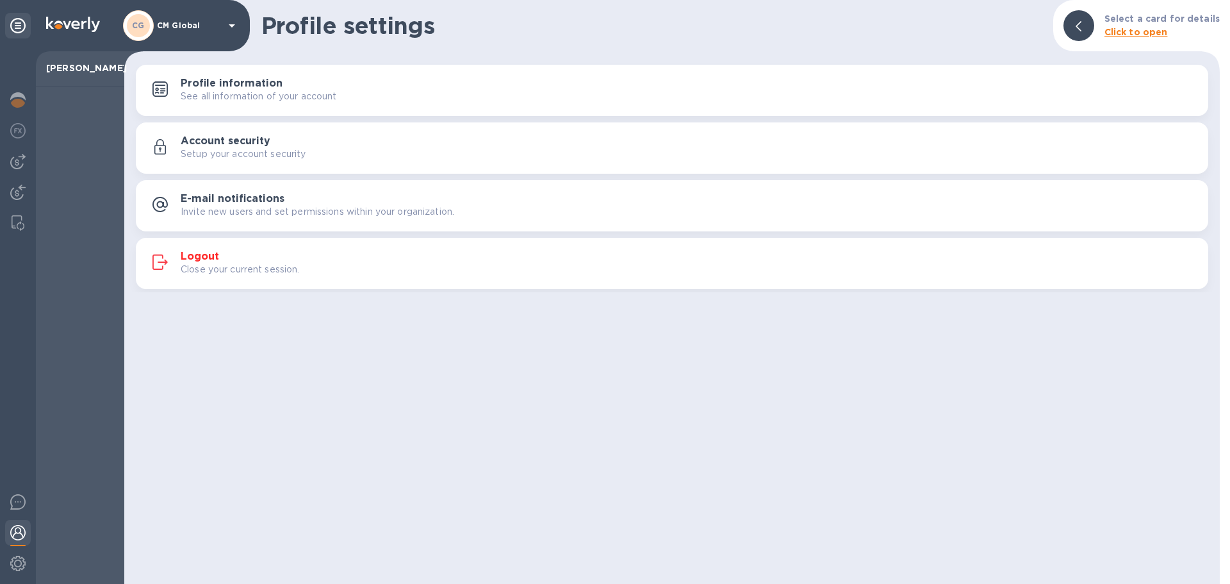
click at [194, 263] on p "Close your current session." at bounding box center [240, 269] width 119 height 13
